Goal: Information Seeking & Learning: Find specific fact

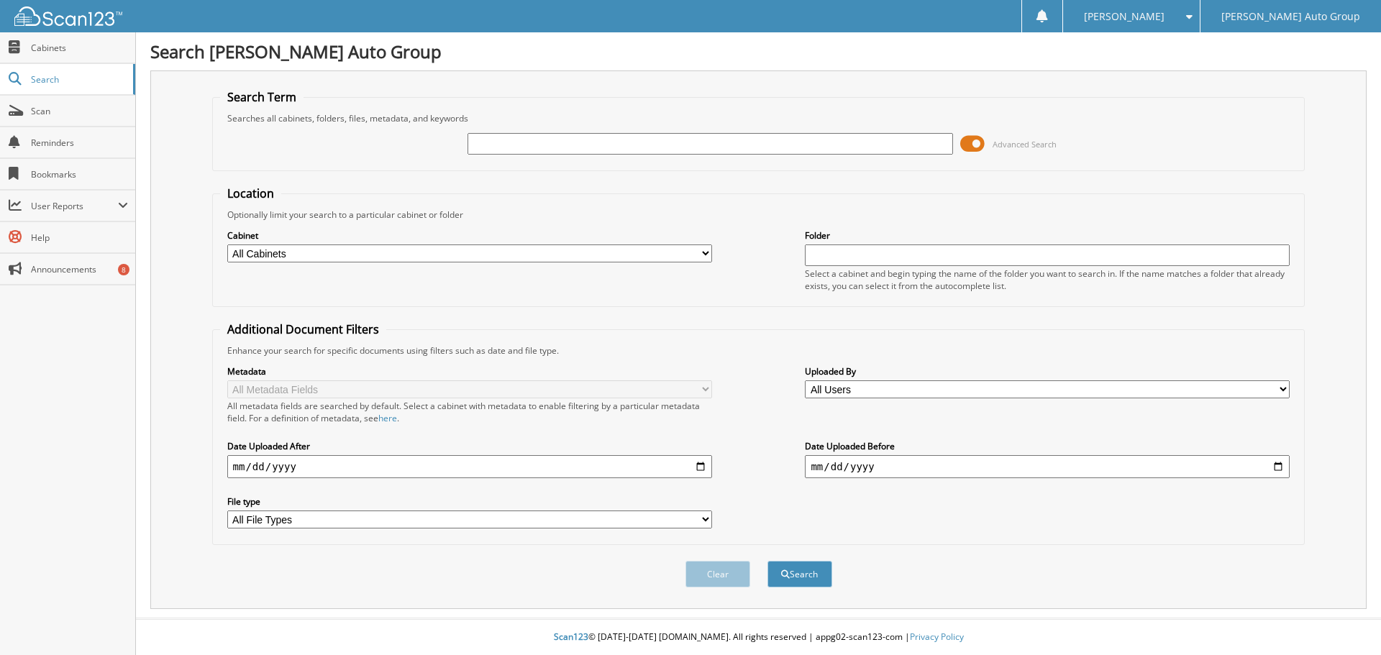
click at [487, 132] on div at bounding box center [710, 144] width 485 height 24
click at [536, 150] on input "text" at bounding box center [710, 144] width 485 height 22
type input "SZ303451"
click at [768, 561] on button "Search" at bounding box center [800, 574] width 65 height 27
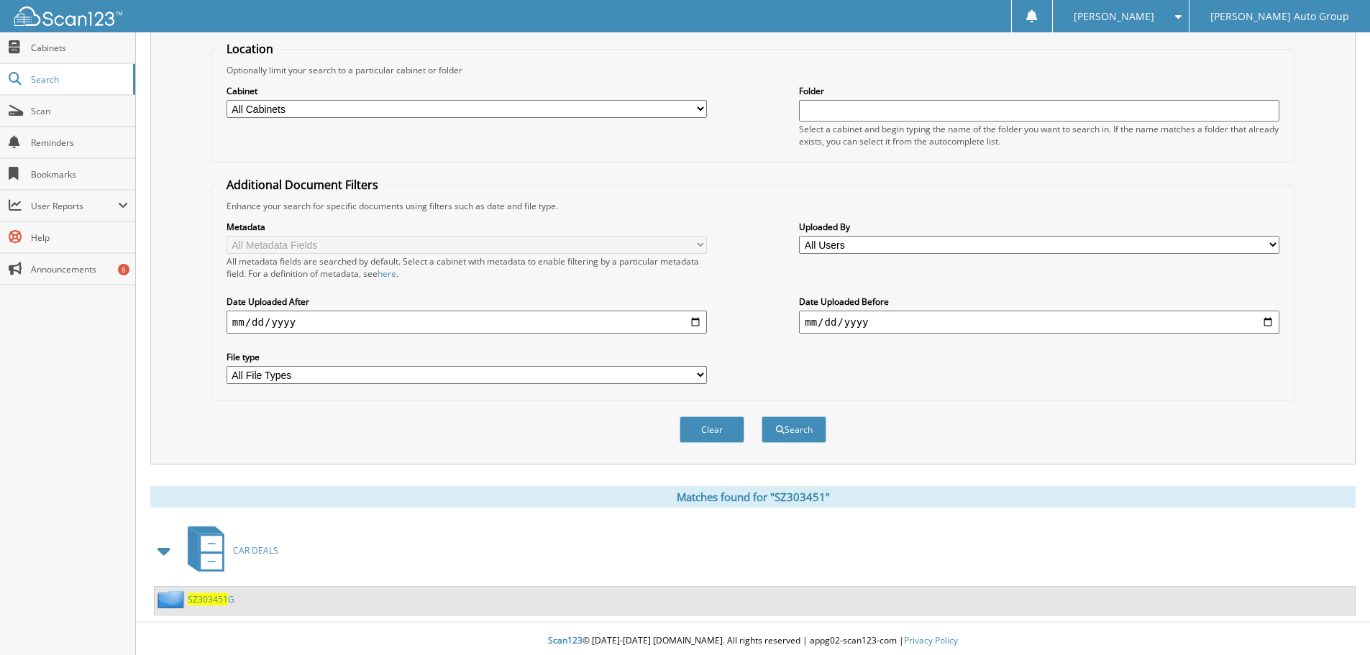
scroll to position [149, 0]
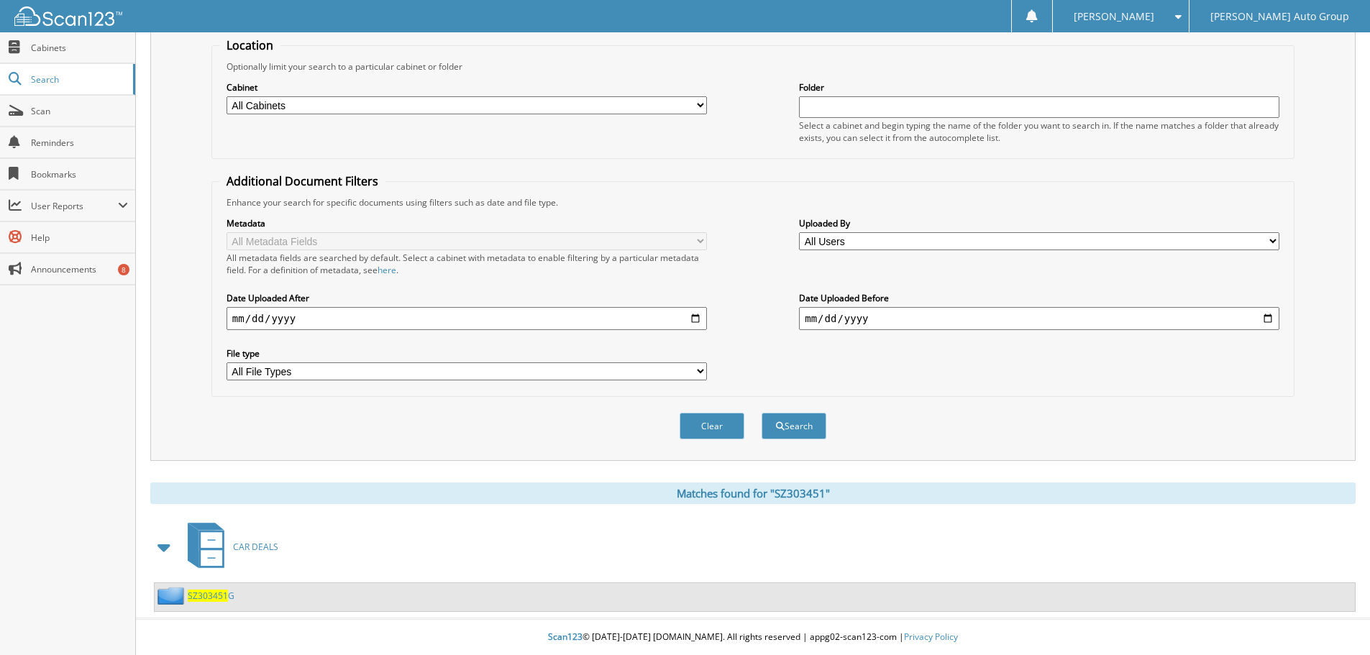
click at [205, 599] on span "SZ303451" at bounding box center [208, 596] width 40 height 12
